Goal: Navigation & Orientation: Find specific page/section

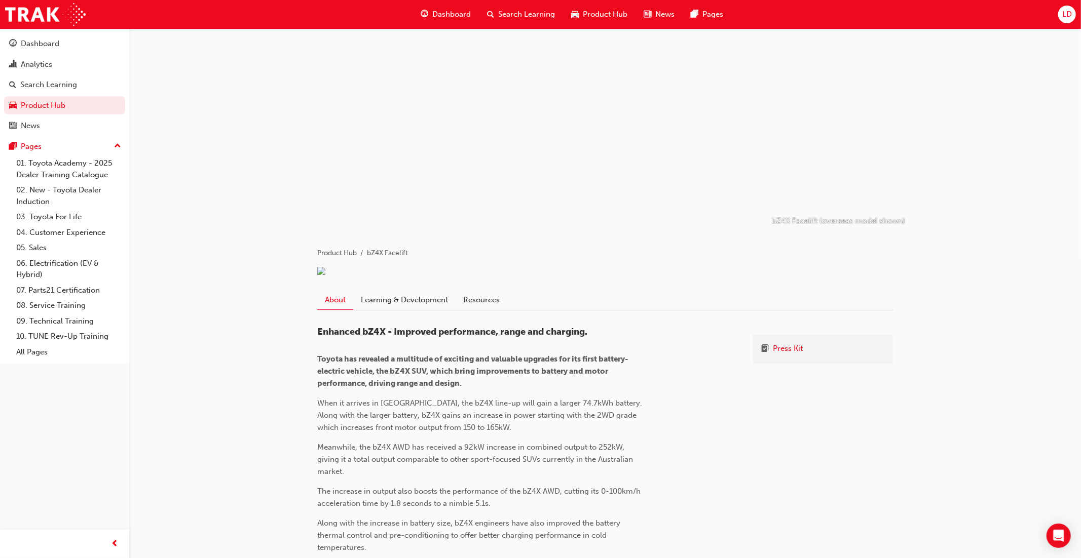
click at [599, 13] on span "Product Hub" at bounding box center [605, 15] width 45 height 12
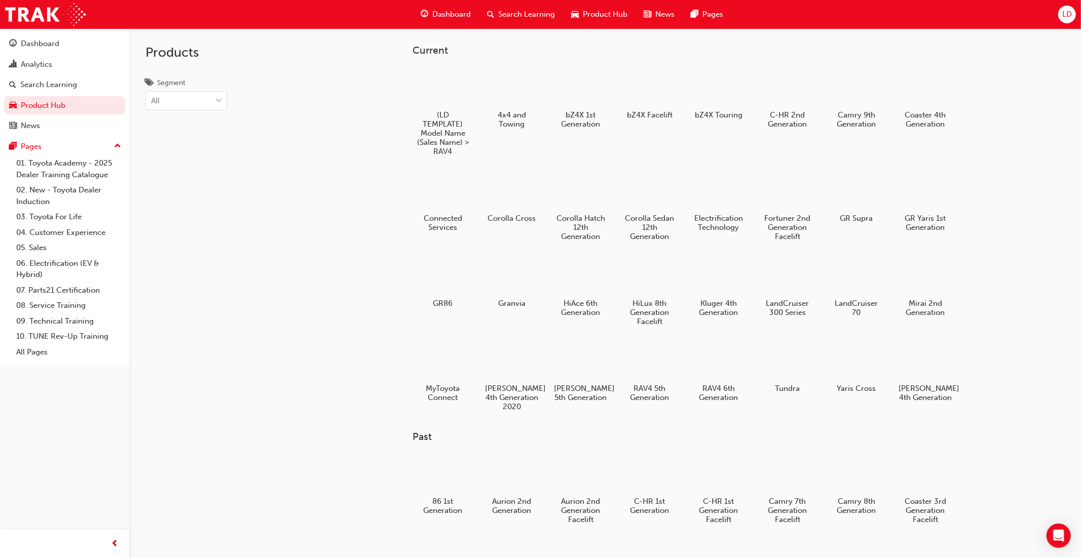
click at [447, 9] on span "Dashboard" at bounding box center [451, 15] width 39 height 12
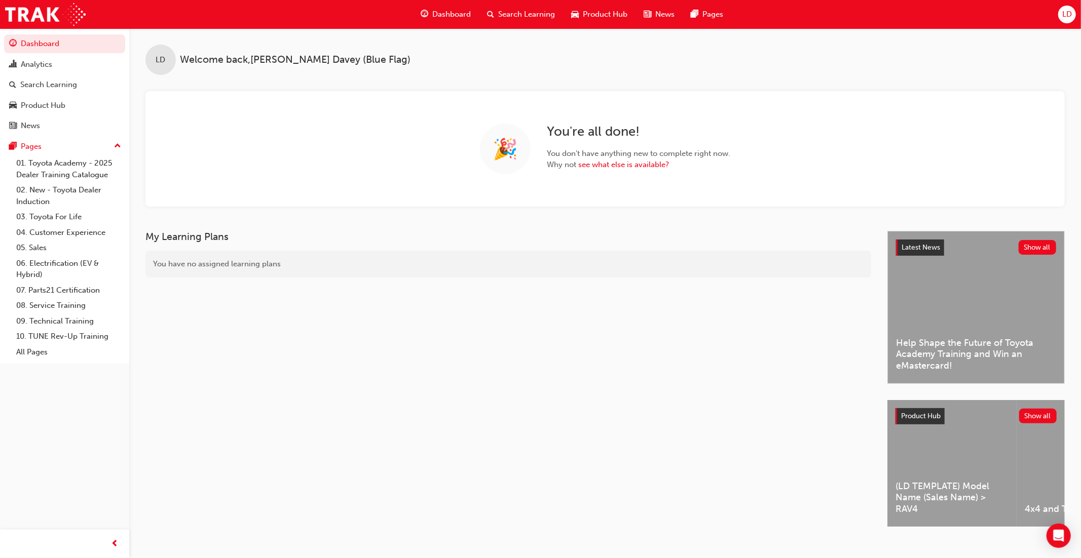
click at [583, 10] on span "Product Hub" at bounding box center [605, 15] width 45 height 12
